Goal: Use online tool/utility: Utilize a website feature to perform a specific function

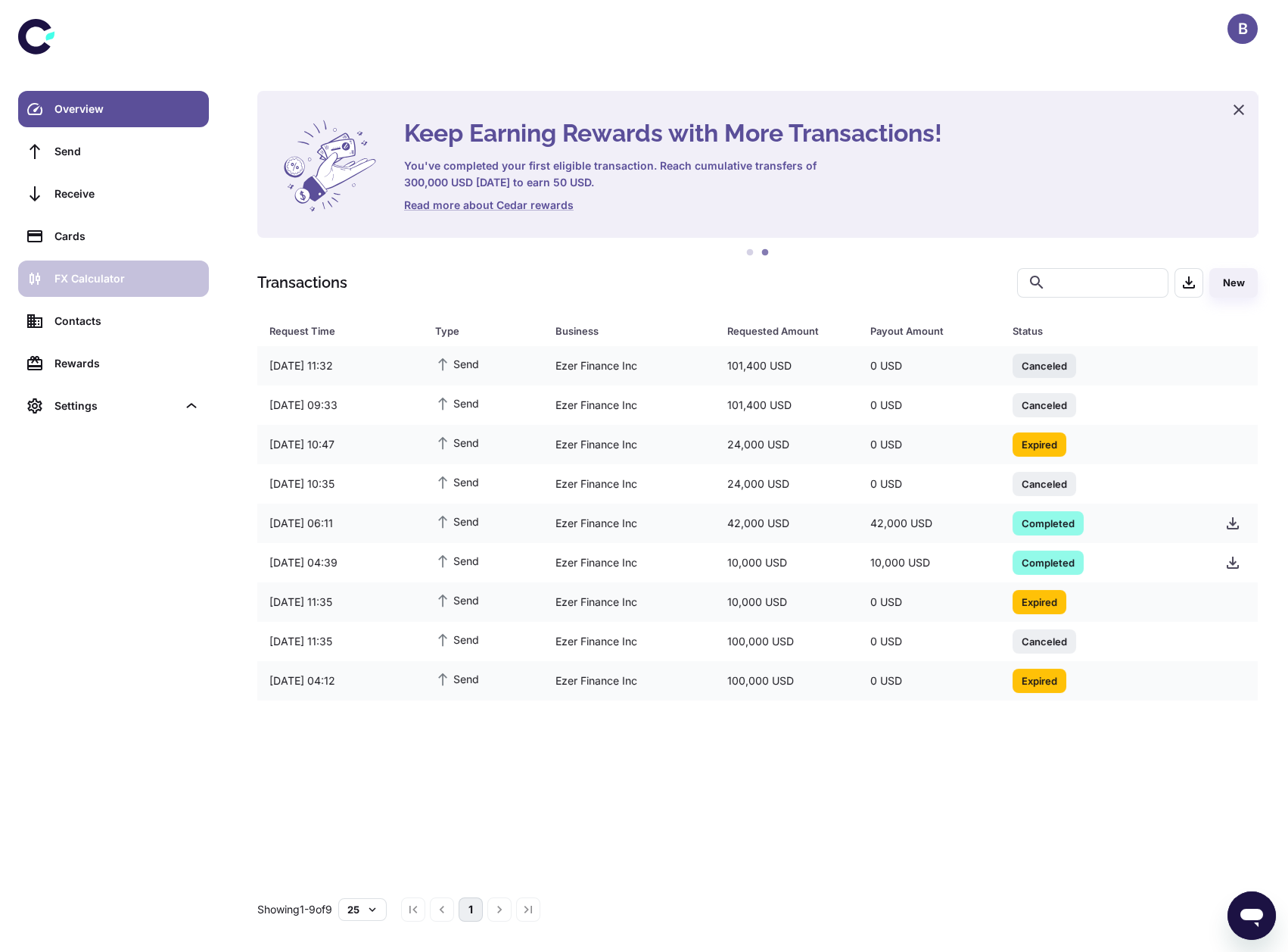
click at [120, 283] on div "FX Calculator" at bounding box center [127, 279] width 145 height 17
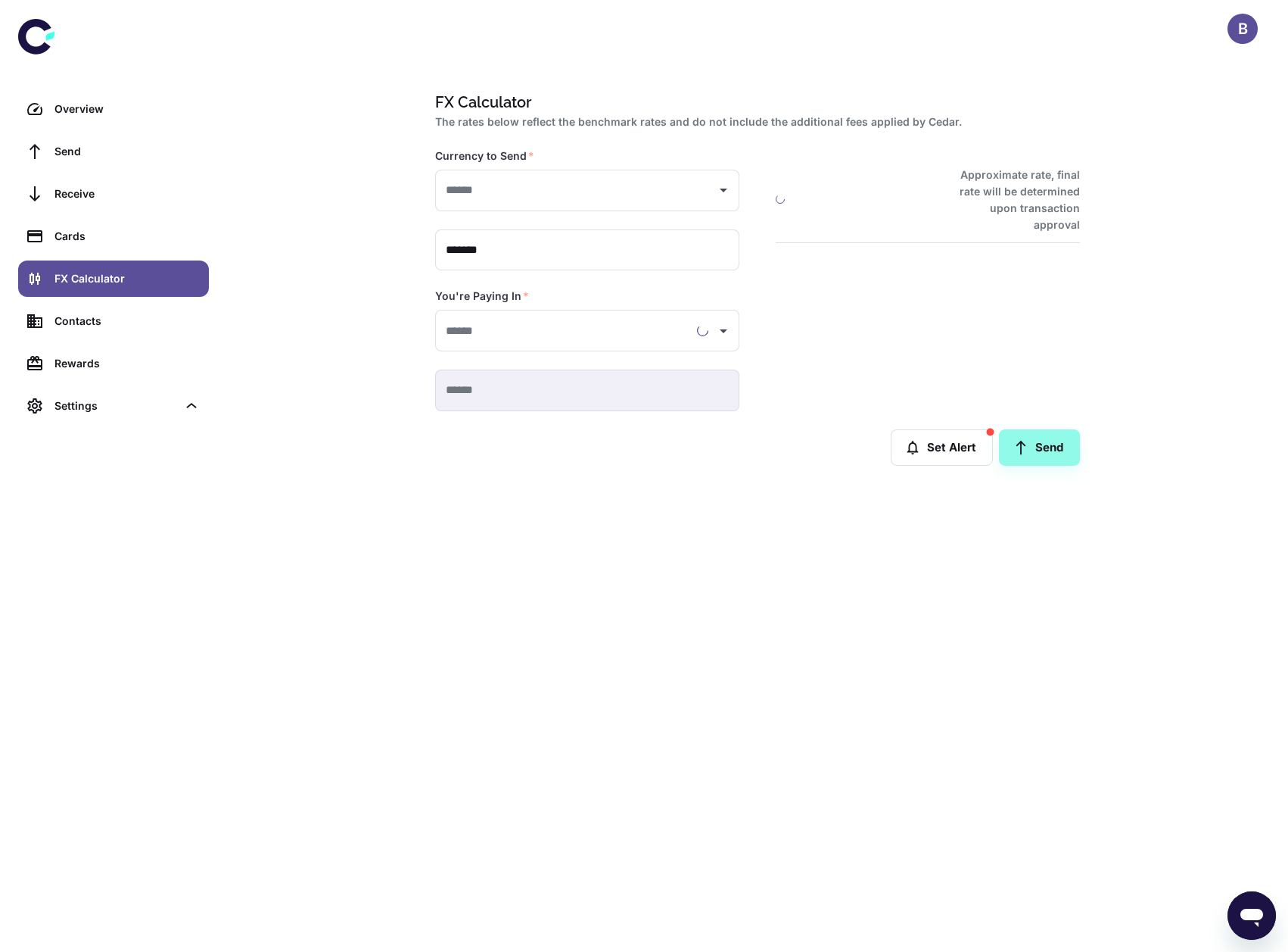
type input "**********"
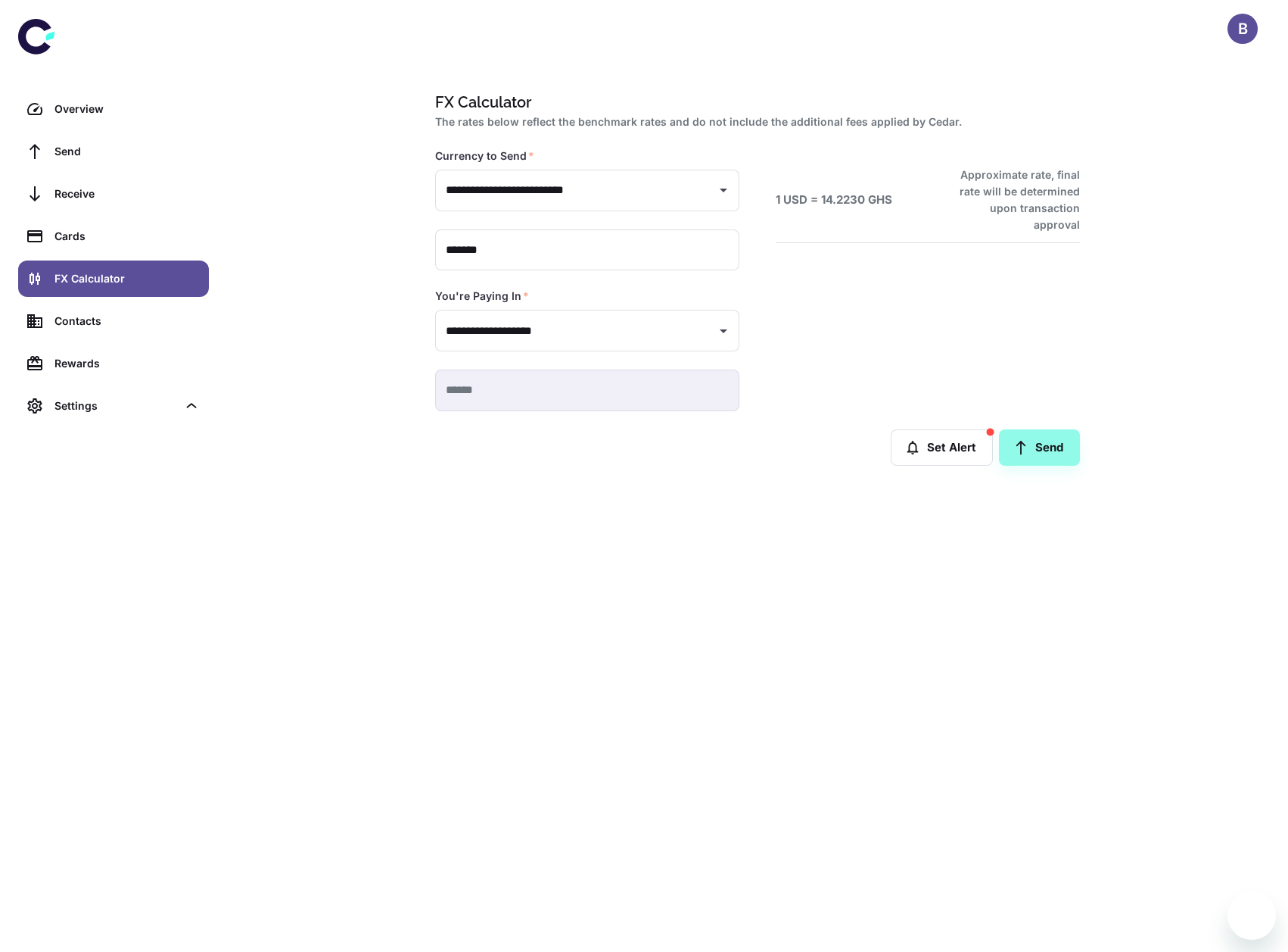
type input "**********"
